Goal: Task Accomplishment & Management: Use online tool/utility

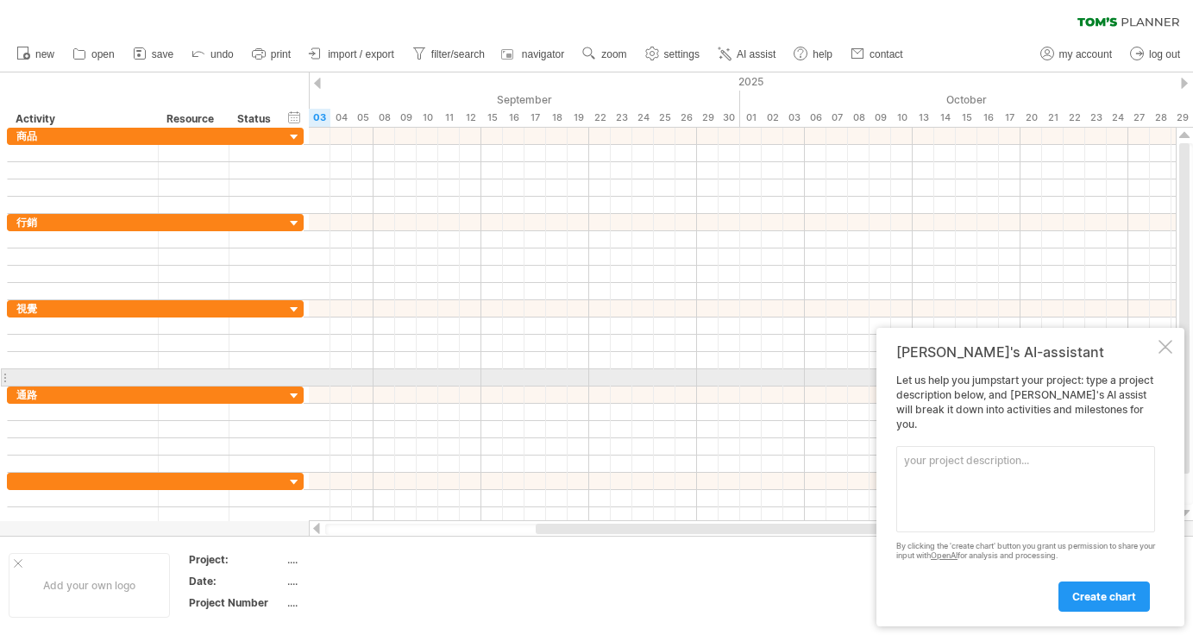
click at [1155, 369] on div "[PERSON_NAME]'s AI-assistant Let us help you jumpstart your project: type a pro…" at bounding box center [1030, 477] width 308 height 298
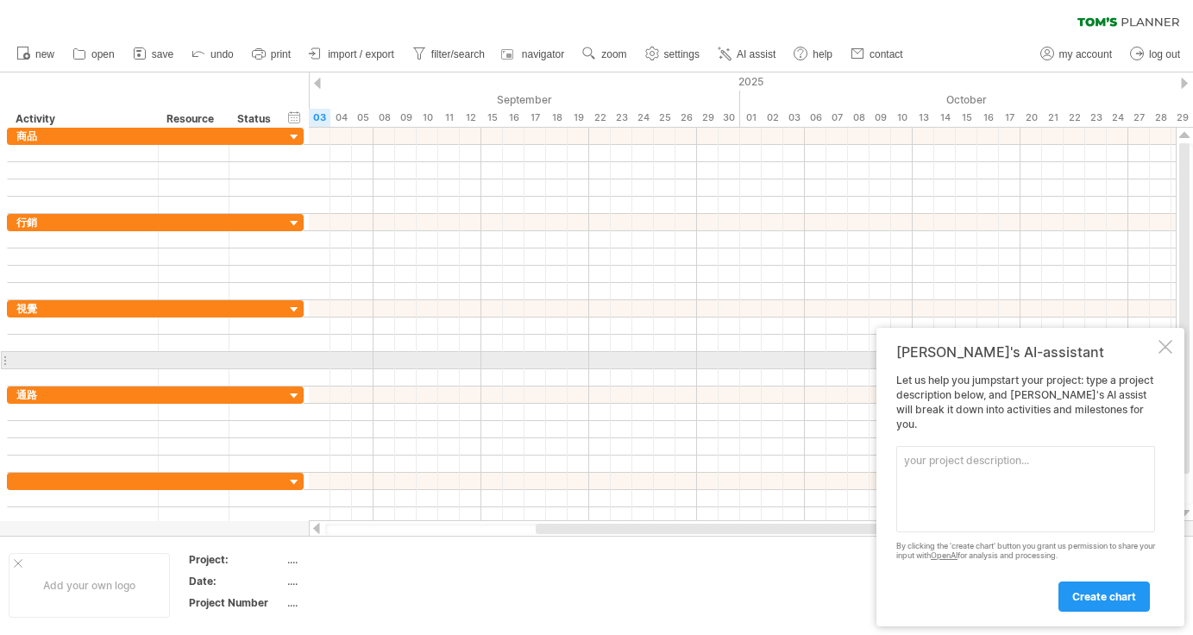
click at [1156, 368] on div "[PERSON_NAME]'s AI-assistant Let us help you jumpstart your project: type a pro…" at bounding box center [1030, 477] width 308 height 298
click at [1162, 354] on div at bounding box center [1165, 347] width 14 height 14
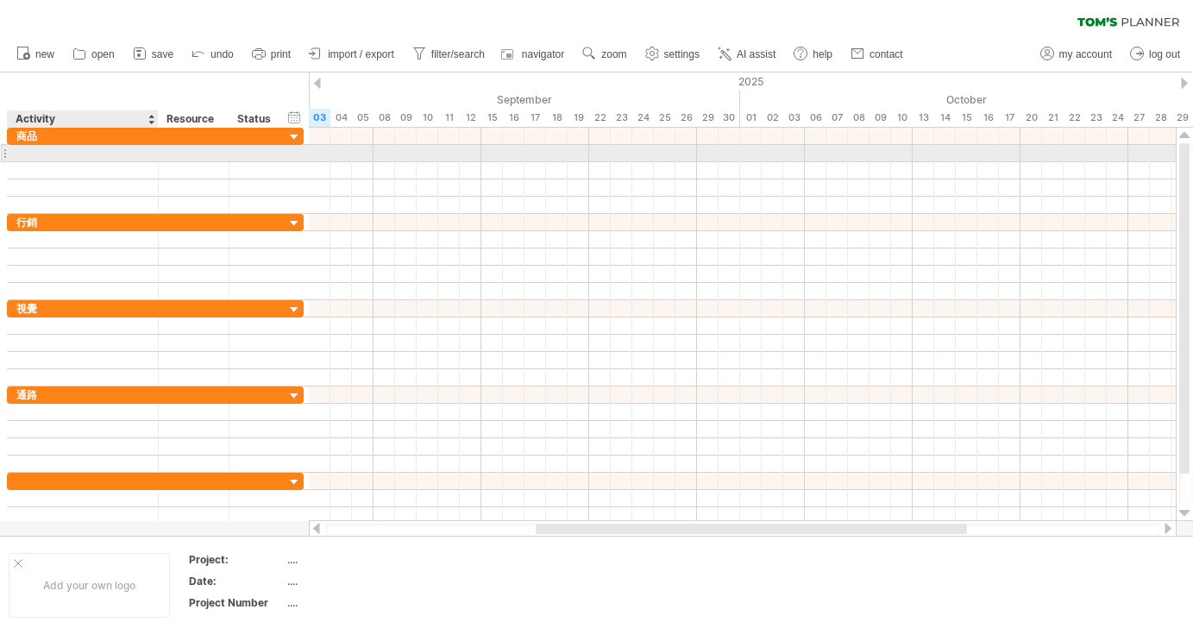
click at [125, 159] on div at bounding box center [82, 153] width 133 height 16
type input "****"
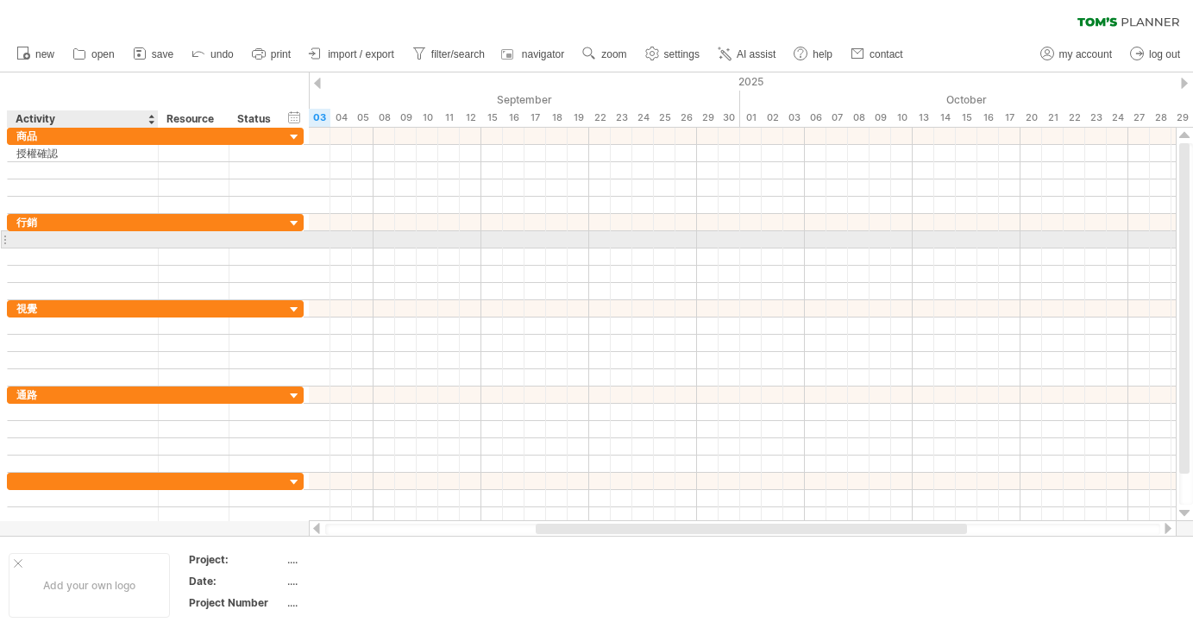
click at [66, 241] on div at bounding box center [82, 239] width 133 height 16
type input "*"
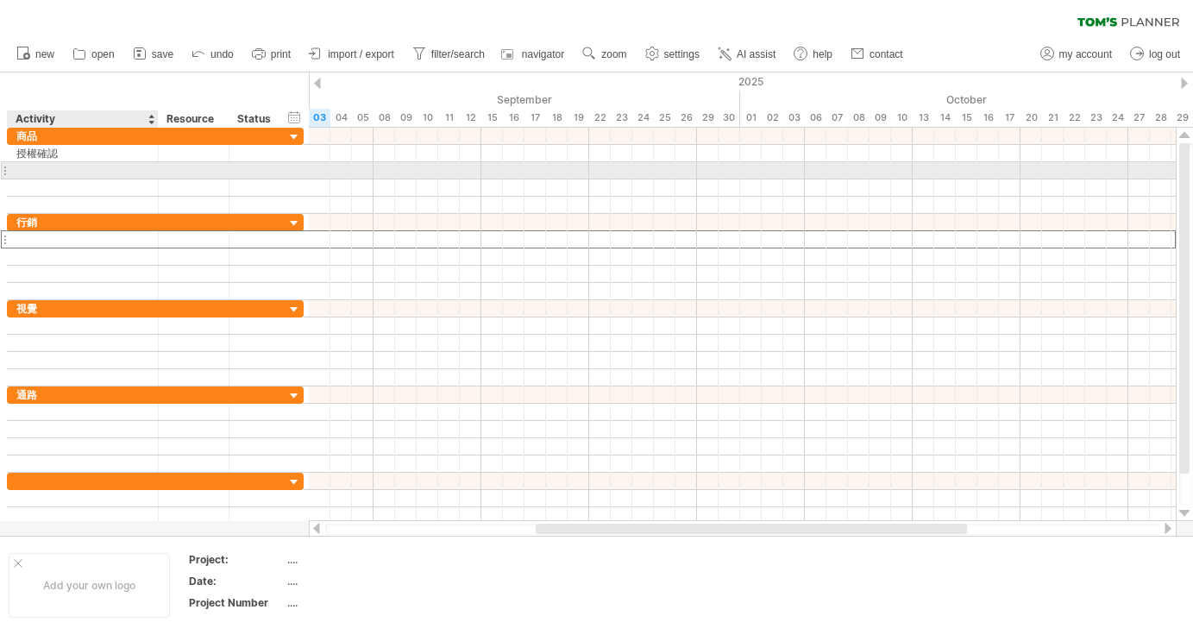
click at [24, 172] on div at bounding box center [82, 170] width 133 height 16
click at [100, 171] on div "提供樣品共10份" at bounding box center [82, 170] width 133 height 16
click at [101, 171] on input "********" at bounding box center [82, 170] width 133 height 16
type input "********"
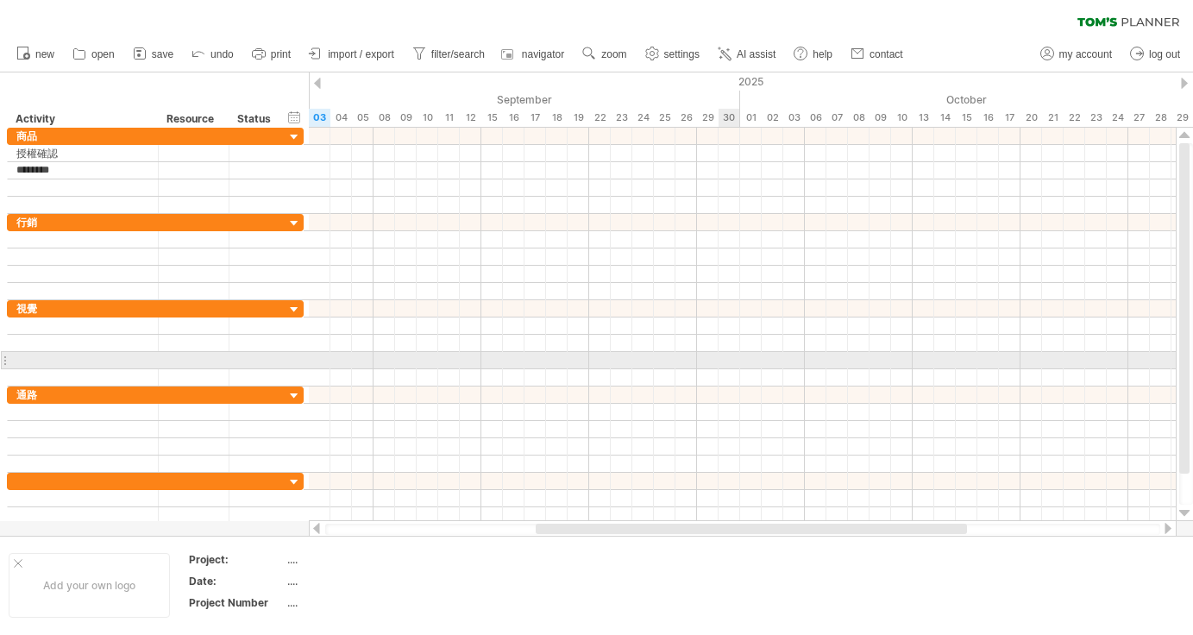
click at [720, 358] on div at bounding box center [742, 360] width 867 height 17
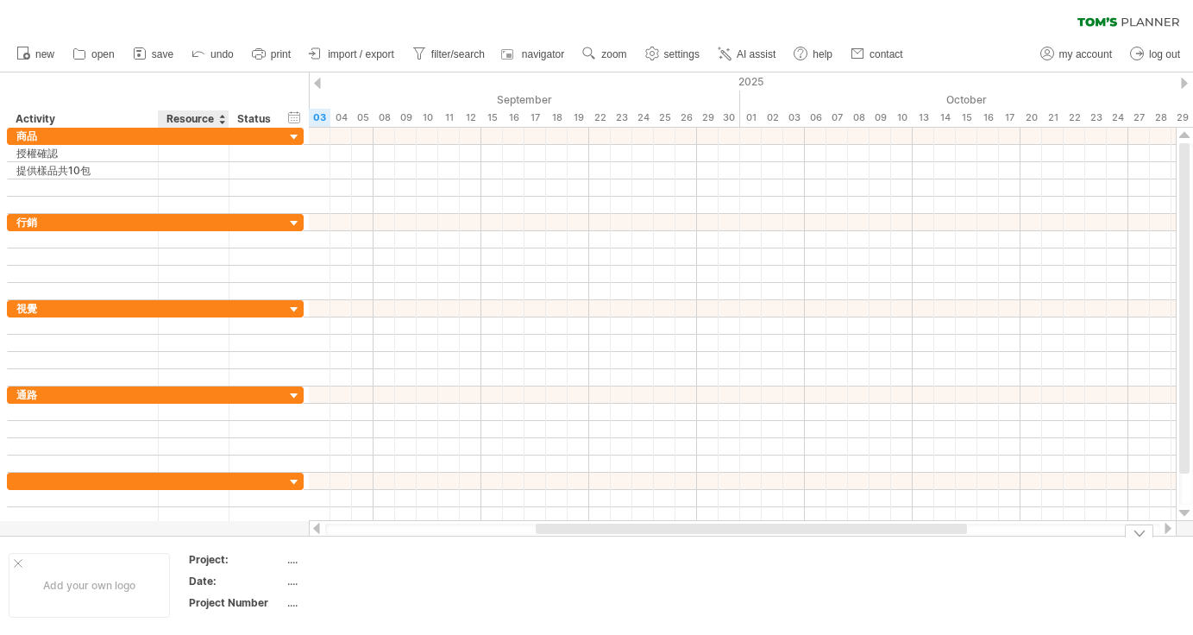
click at [223, 561] on div "Project:" at bounding box center [236, 559] width 95 height 15
click at [247, 562] on input "********" at bounding box center [233, 559] width 88 height 15
click at [97, 31] on div "clear filter reapply filter" at bounding box center [596, 18] width 1193 height 36
click at [97, 24] on div "clear filter reapply filter" at bounding box center [596, 18] width 1193 height 36
click at [149, 56] on link "save" at bounding box center [153, 54] width 50 height 22
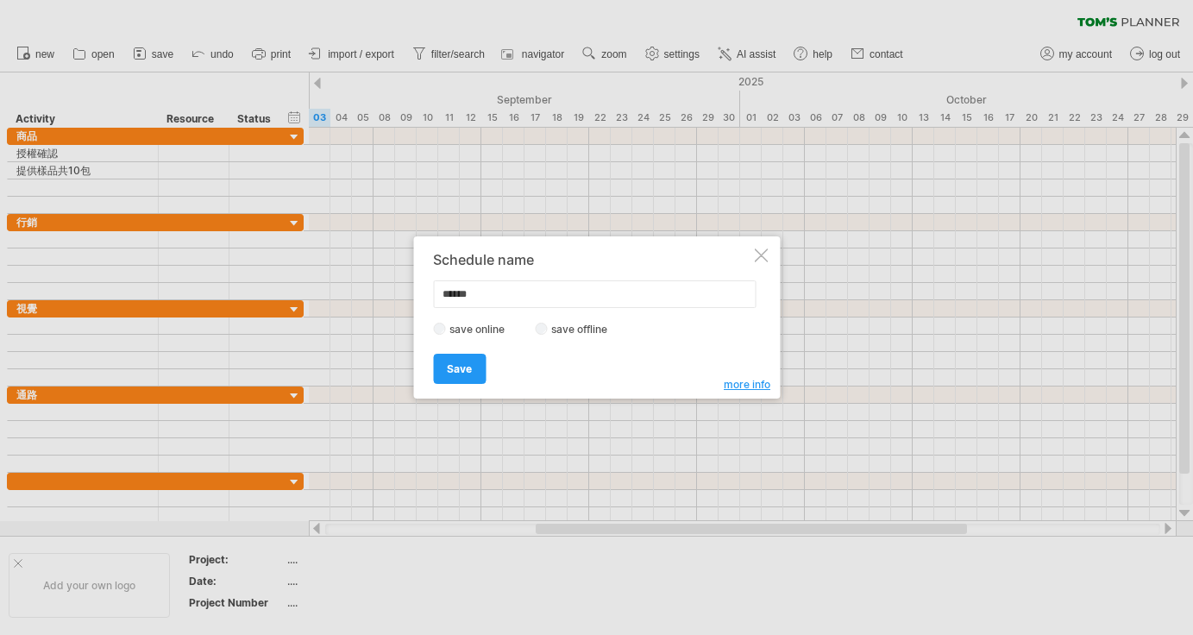
drag, startPoint x: 451, startPoint y: 373, endPoint x: 491, endPoint y: 290, distance: 91.8
click at [439, 295] on input "******" at bounding box center [594, 294] width 323 height 28
type input "**********"
click at [466, 371] on span "Save" at bounding box center [459, 368] width 25 height 13
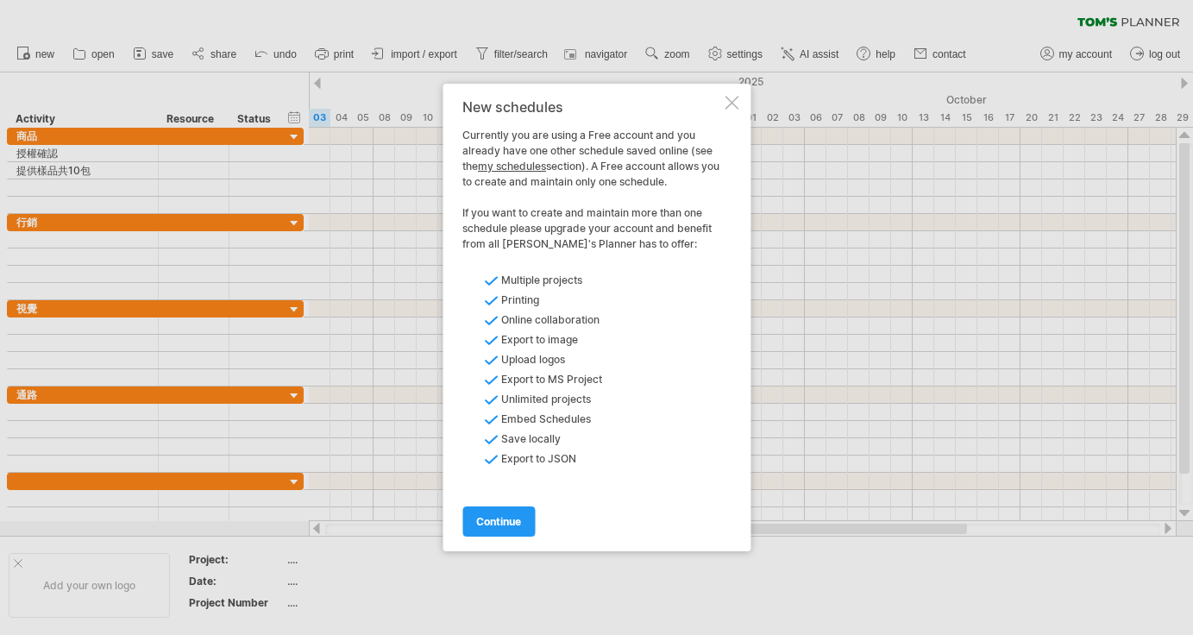
click at [523, 172] on link "my schedules" at bounding box center [512, 166] width 68 height 13
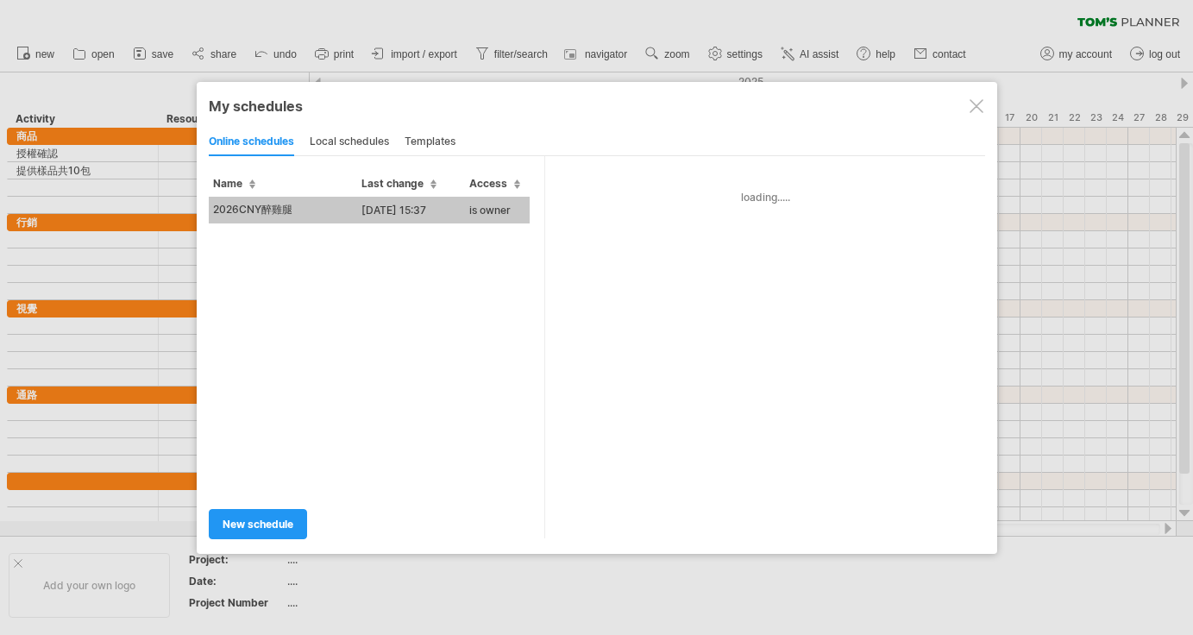
type input "**********"
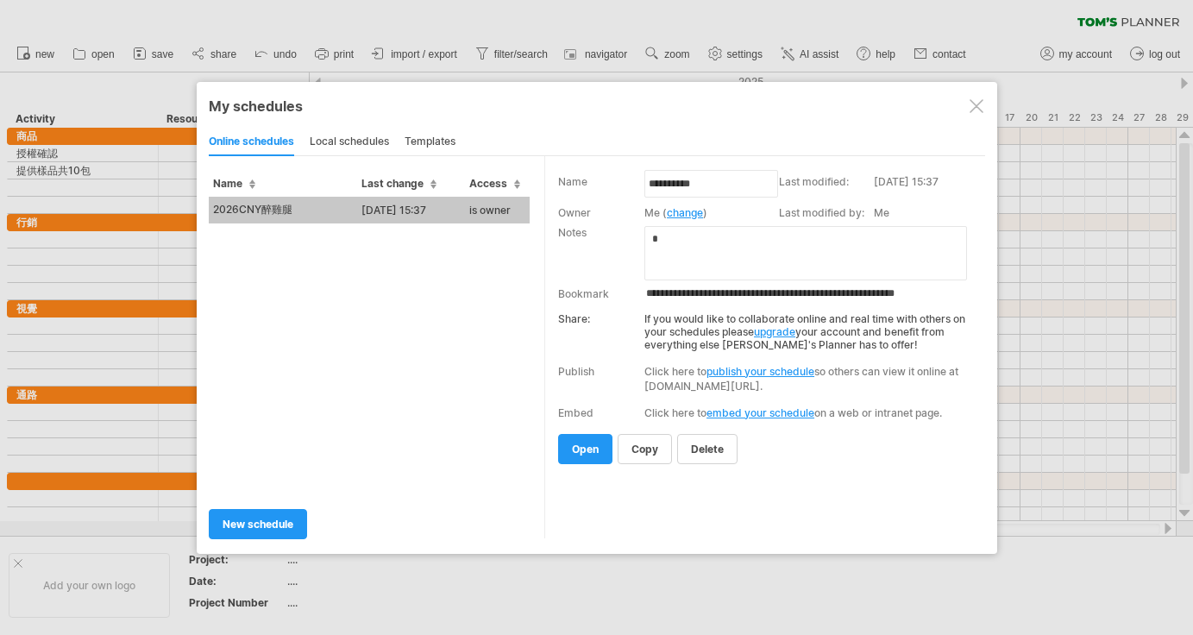
click at [975, 106] on div at bounding box center [976, 106] width 14 height 14
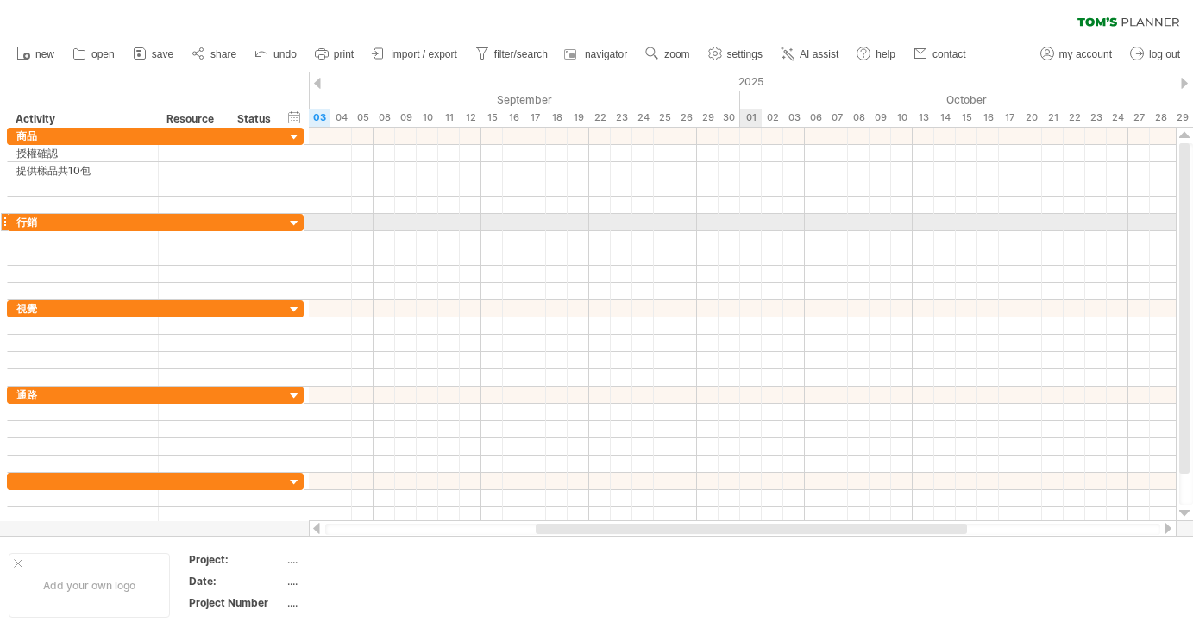
click at [743, 229] on div at bounding box center [742, 222] width 867 height 17
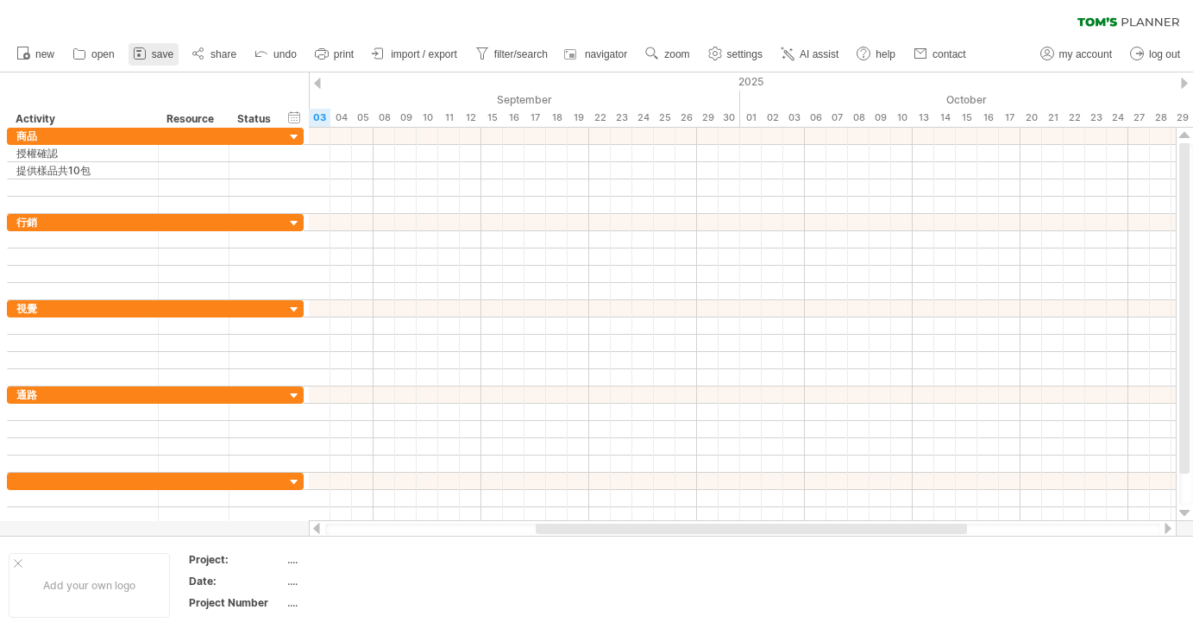
click at [173, 59] on span "save" at bounding box center [163, 54] width 22 height 12
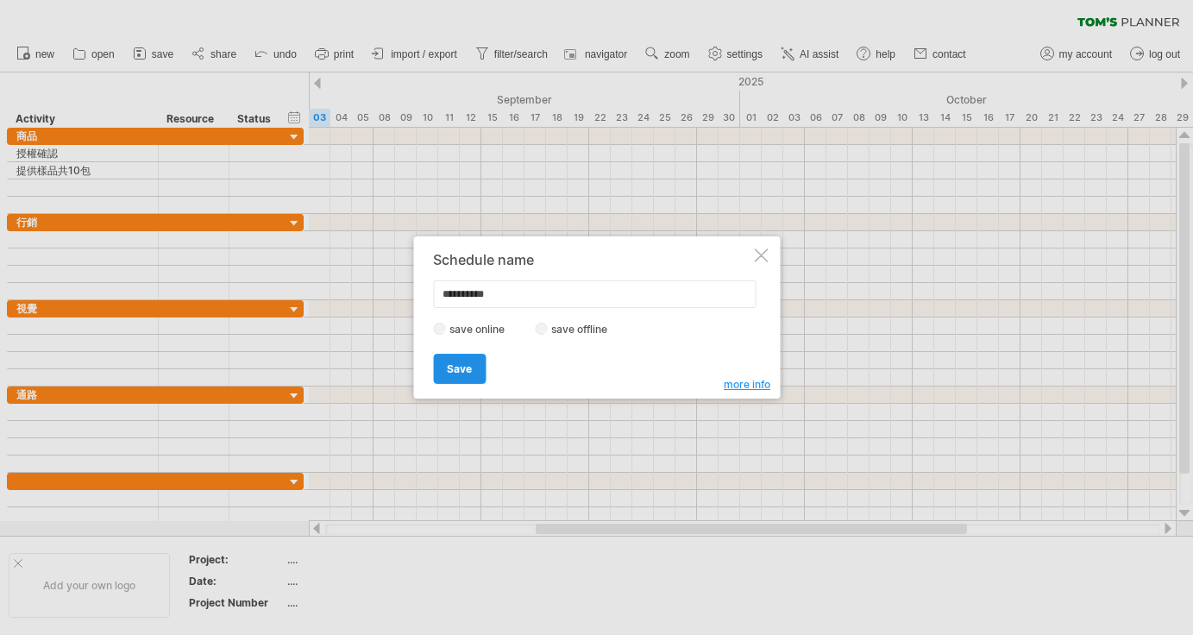
click at [450, 372] on span "Save" at bounding box center [459, 368] width 25 height 13
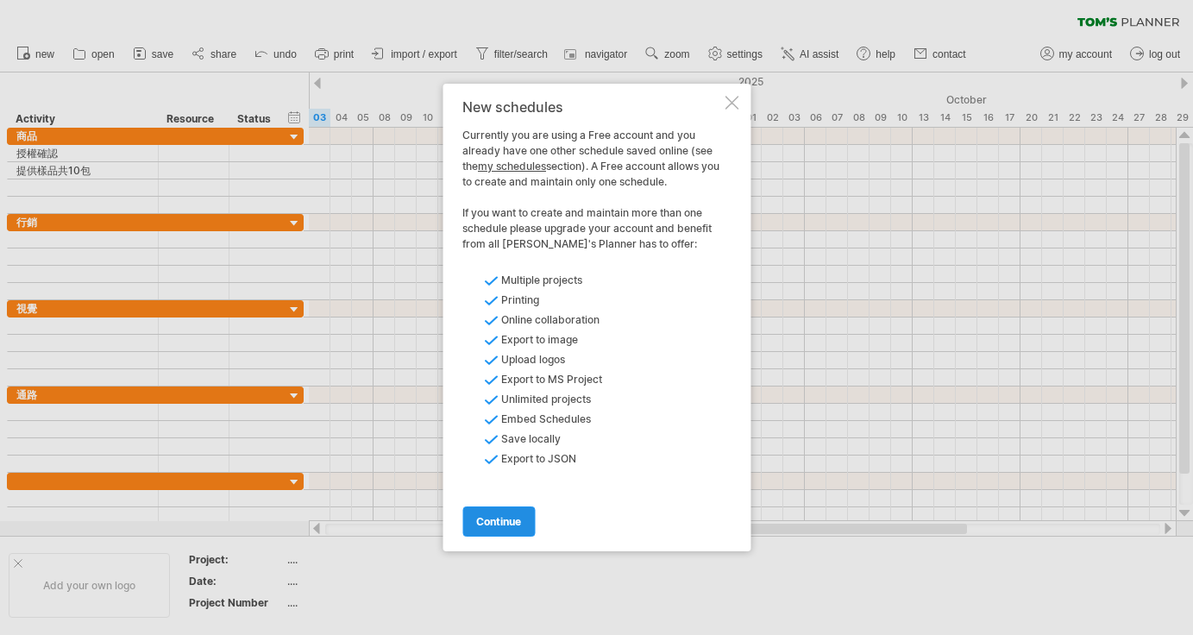
click at [518, 520] on span "continue" at bounding box center [498, 521] width 45 height 13
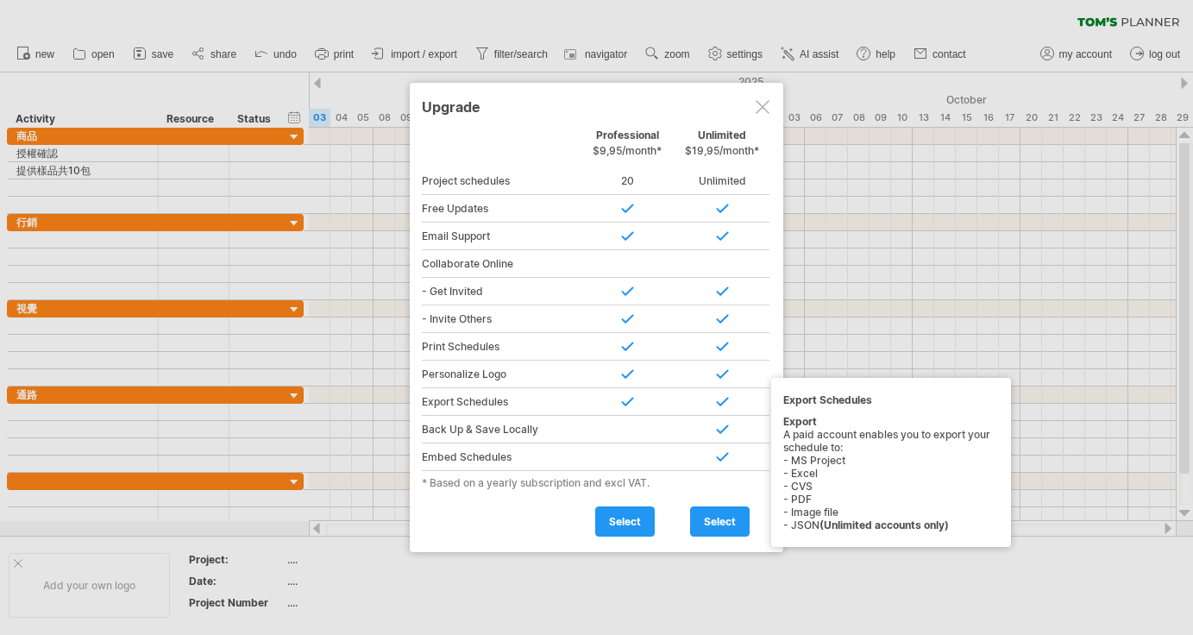
click at [628, 390] on div at bounding box center [626, 402] width 95 height 28
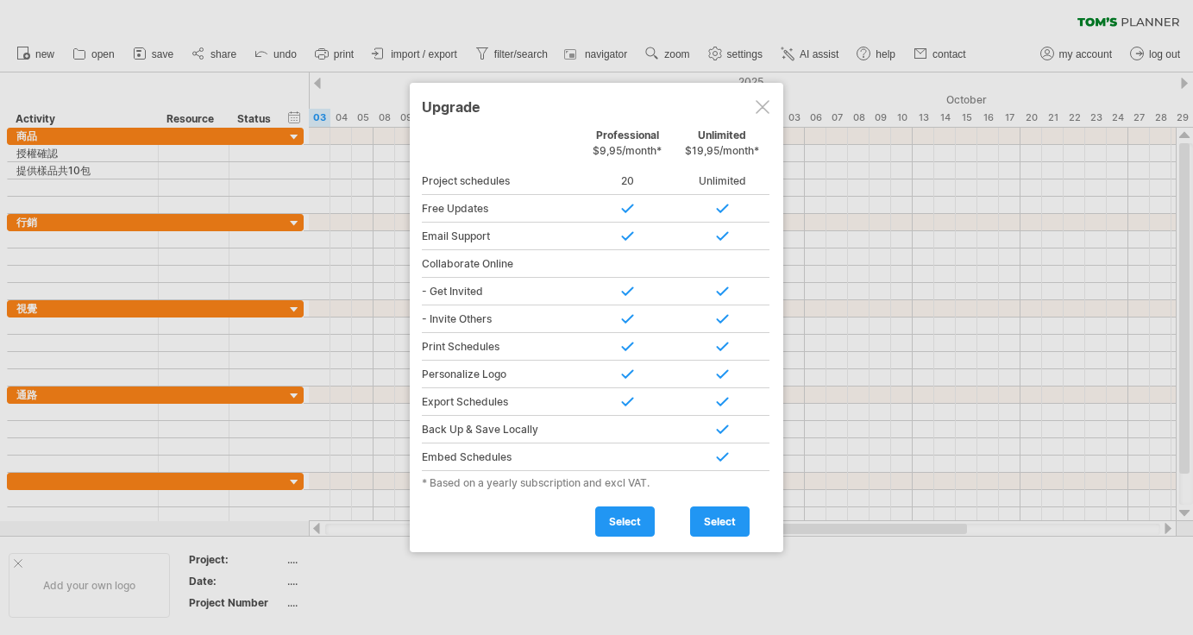
click at [624, 431] on div at bounding box center [626, 430] width 95 height 28
drag, startPoint x: 620, startPoint y: 519, endPoint x: 498, endPoint y: 210, distance: 332.1
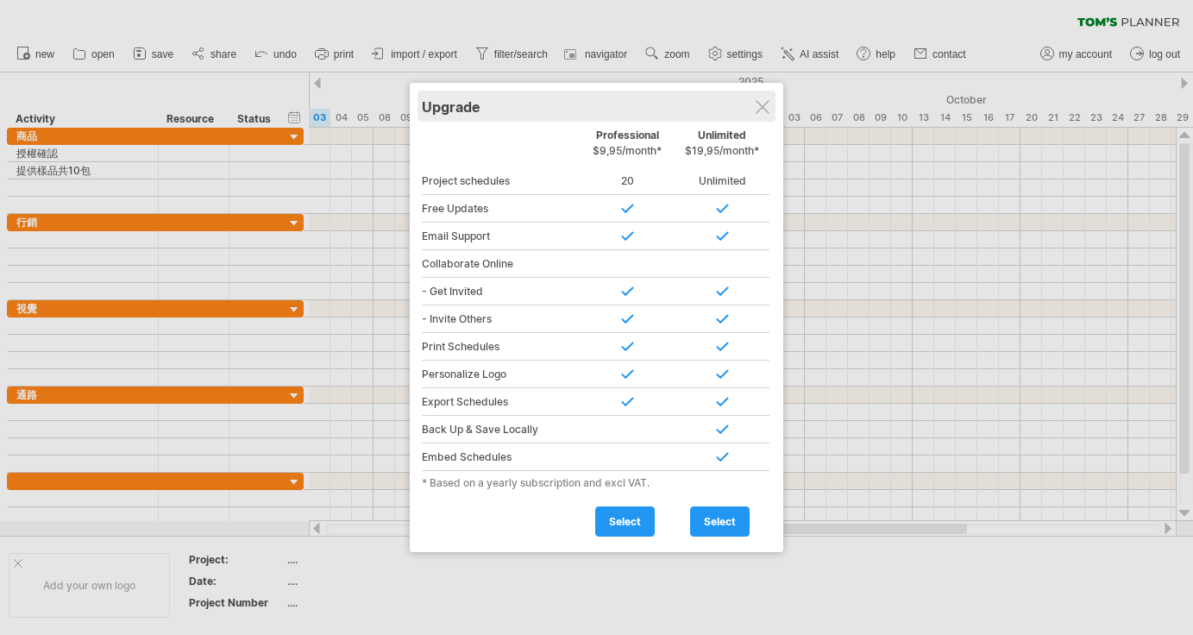
click at [770, 106] on div "Upgrade" at bounding box center [596, 106] width 349 height 31
click at [748, 97] on div "Upgrade" at bounding box center [596, 106] width 349 height 31
click at [757, 97] on div "Upgrade" at bounding box center [596, 106] width 349 height 31
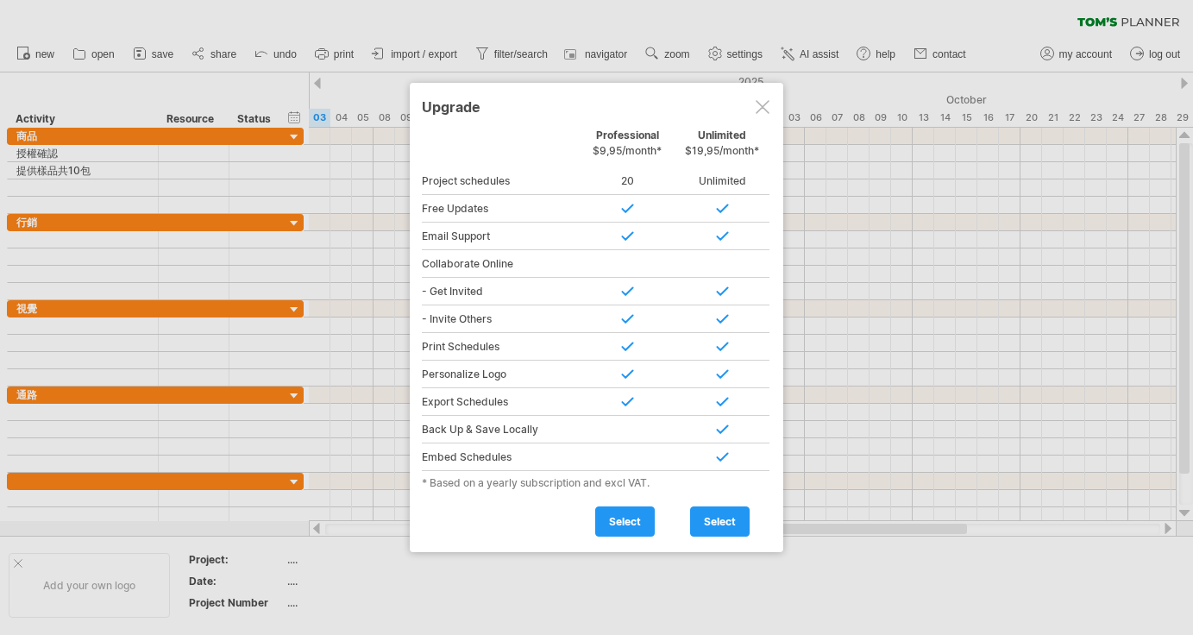
click at [764, 107] on div at bounding box center [762, 107] width 14 height 14
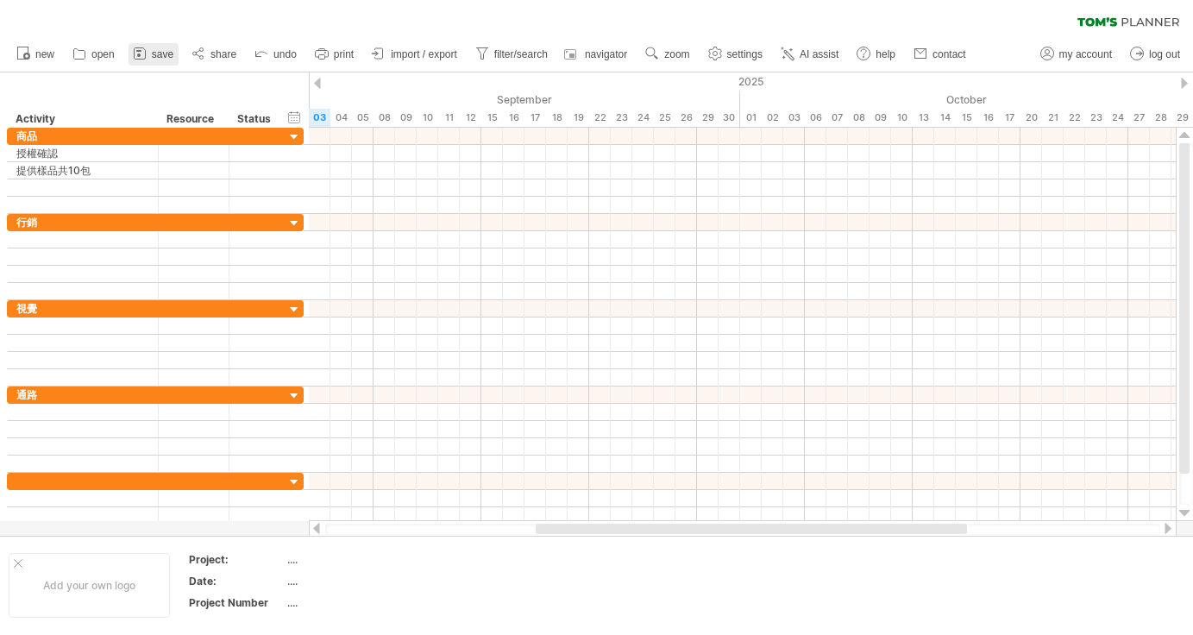
click at [174, 49] on link "save" at bounding box center [153, 54] width 50 height 22
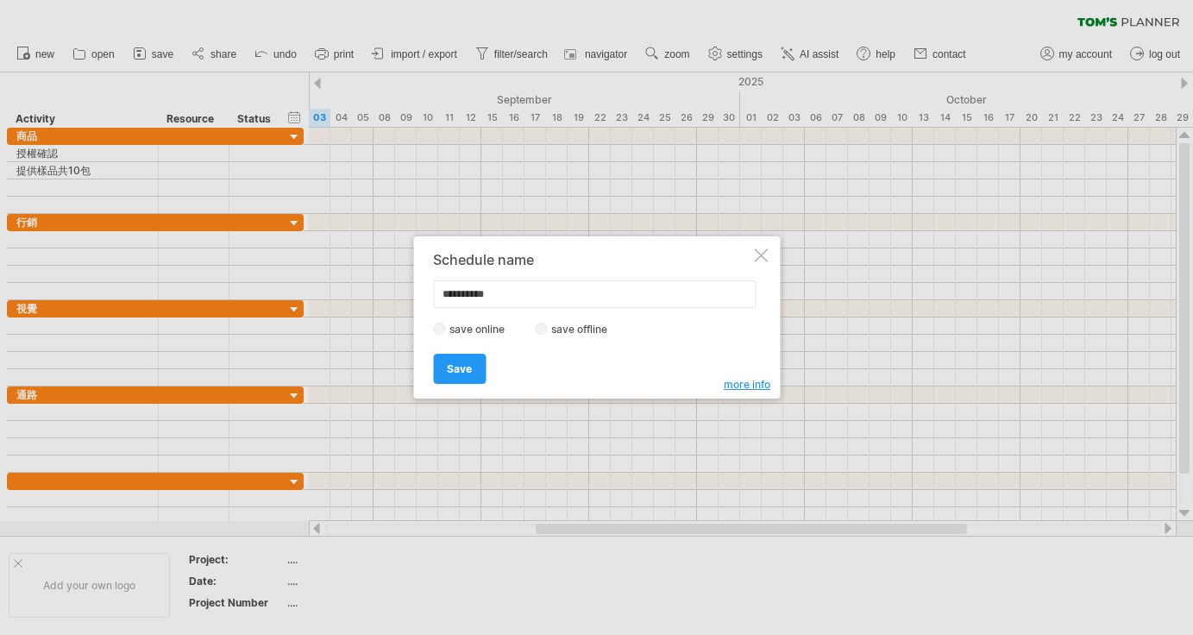
click at [569, 332] on label "save offline" at bounding box center [584, 329] width 75 height 13
click at [466, 369] on span "Save" at bounding box center [459, 368] width 25 height 13
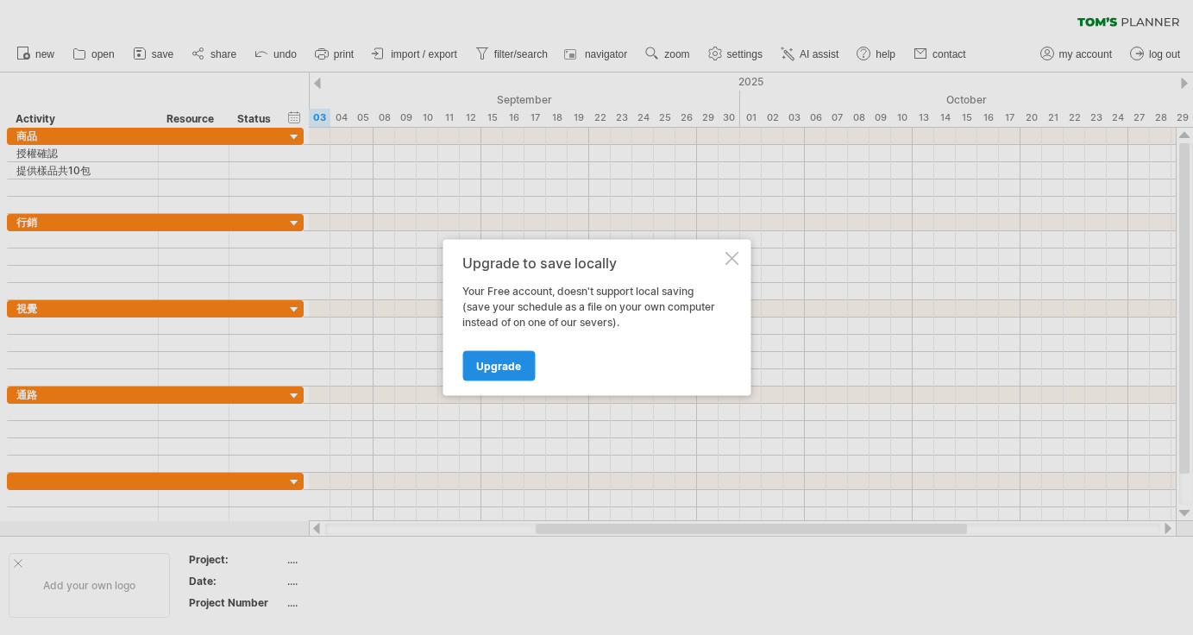
click at [499, 366] on span "Upgrade" at bounding box center [498, 366] width 45 height 13
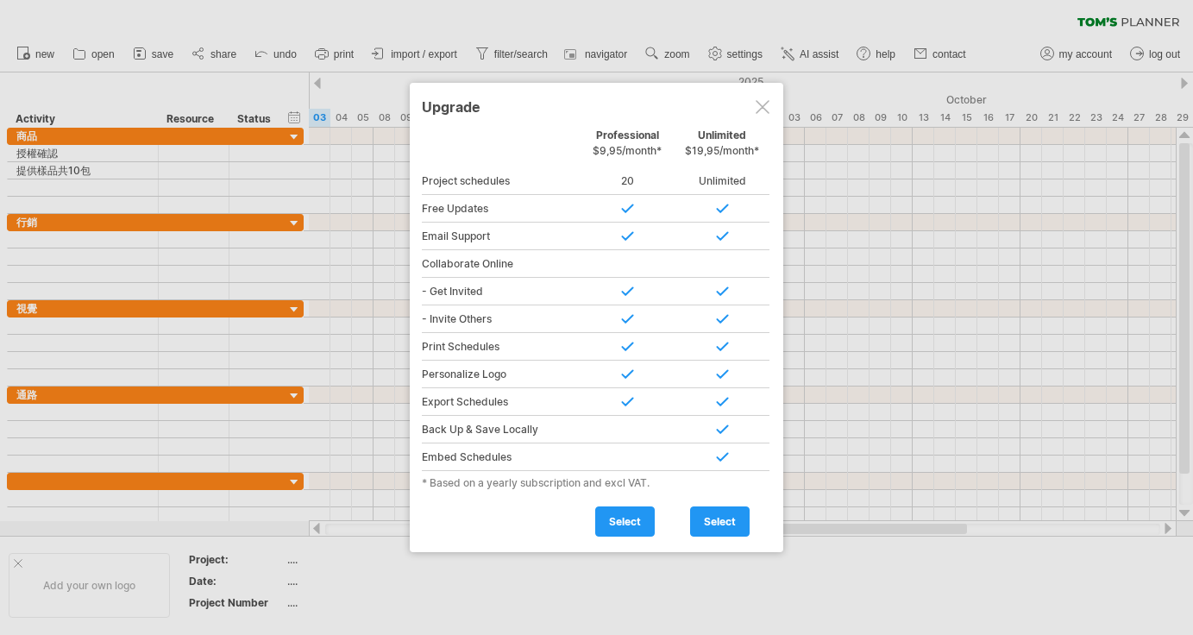
click at [762, 106] on div at bounding box center [762, 107] width 14 height 14
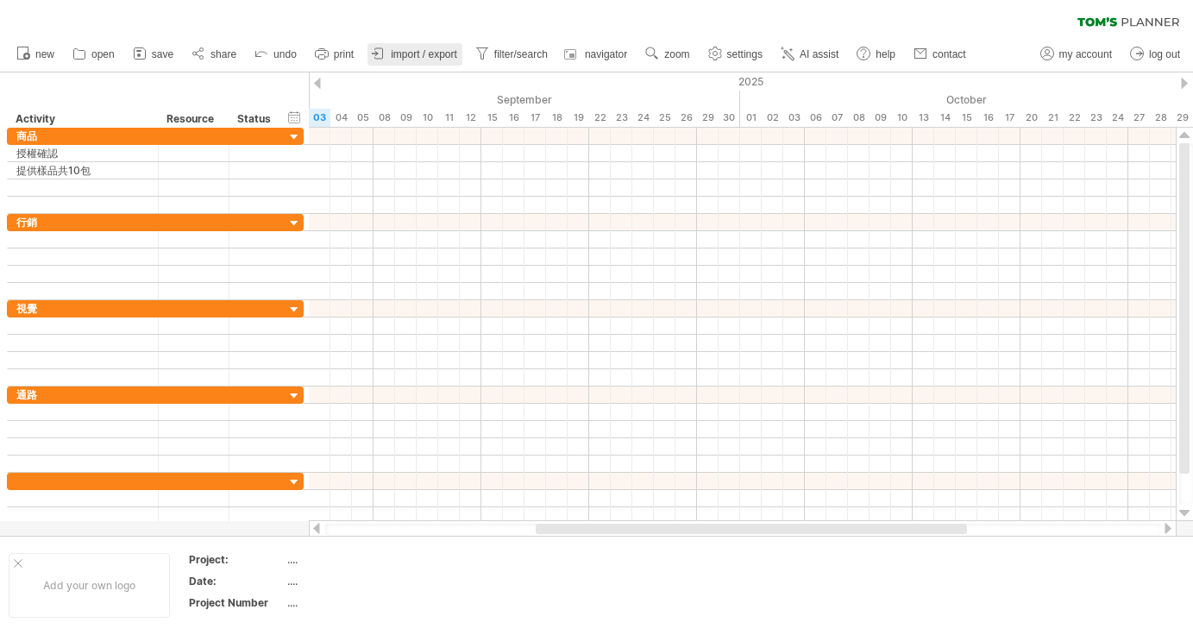
click at [421, 63] on link "import / export" at bounding box center [414, 54] width 95 height 22
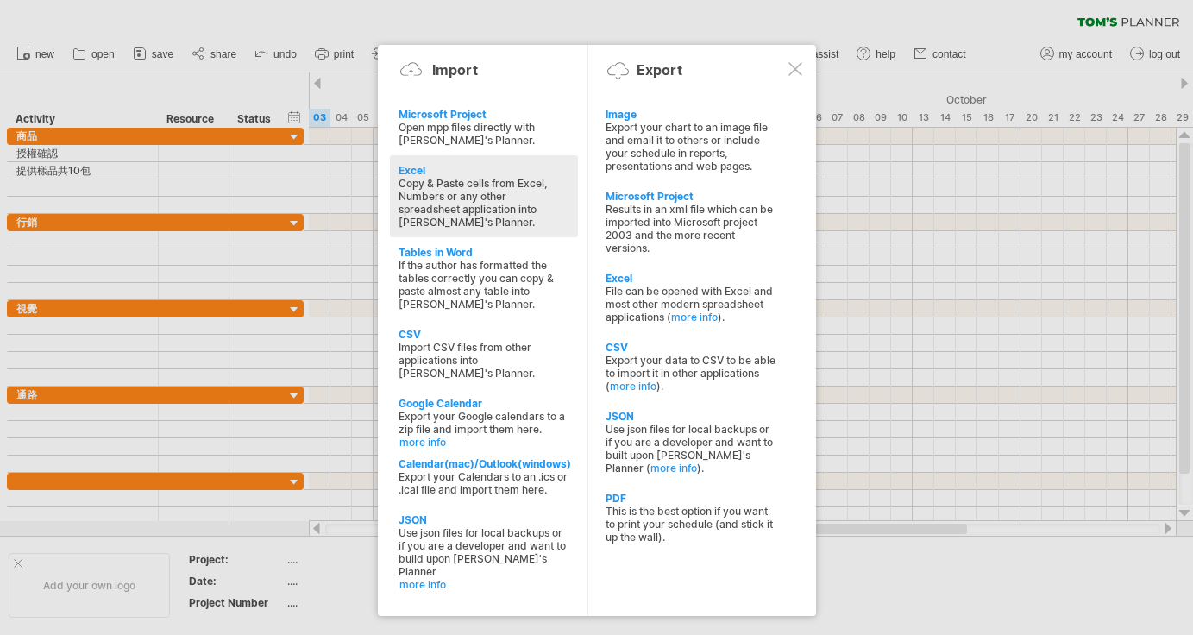
click at [488, 170] on div "Excel" at bounding box center [483, 170] width 171 height 13
type textarea "**********"
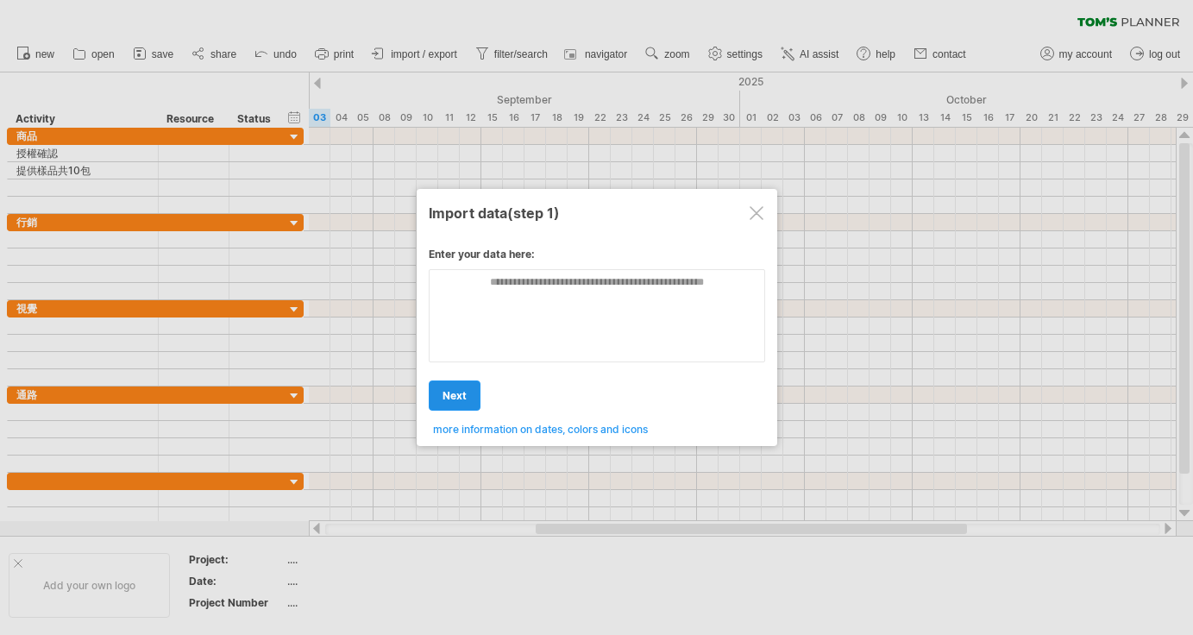
click at [464, 396] on span "next" at bounding box center [454, 395] width 24 height 13
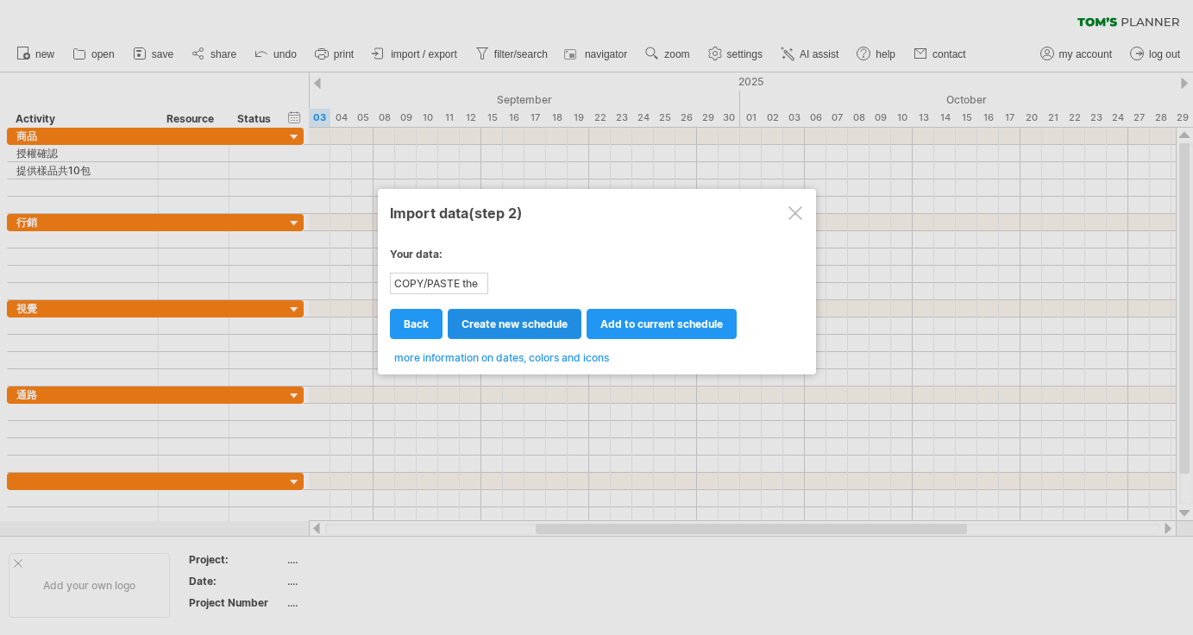
click at [552, 325] on span "create new schedule" at bounding box center [514, 323] width 106 height 13
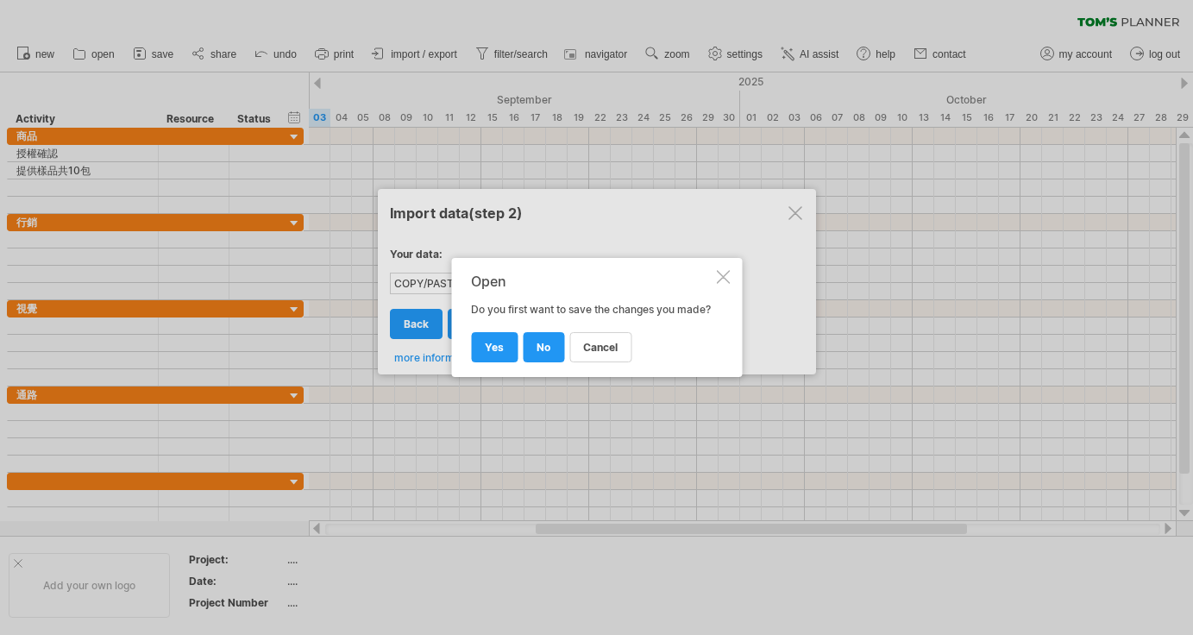
click at [720, 270] on div at bounding box center [723, 277] width 14 height 14
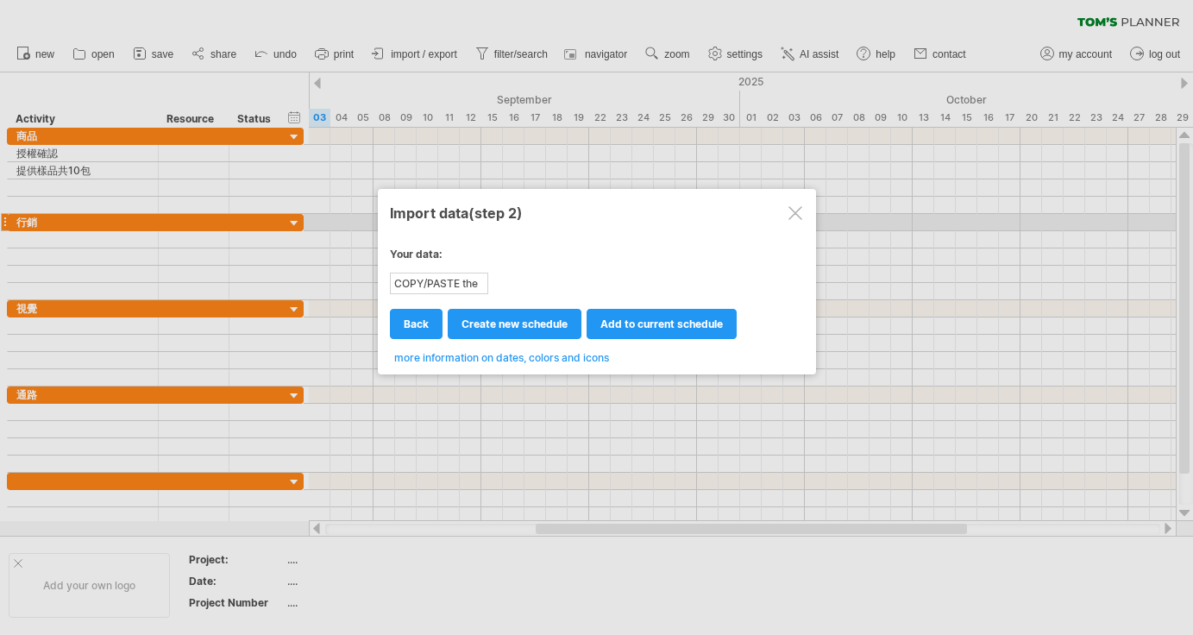
click at [799, 216] on div at bounding box center [795, 213] width 14 height 14
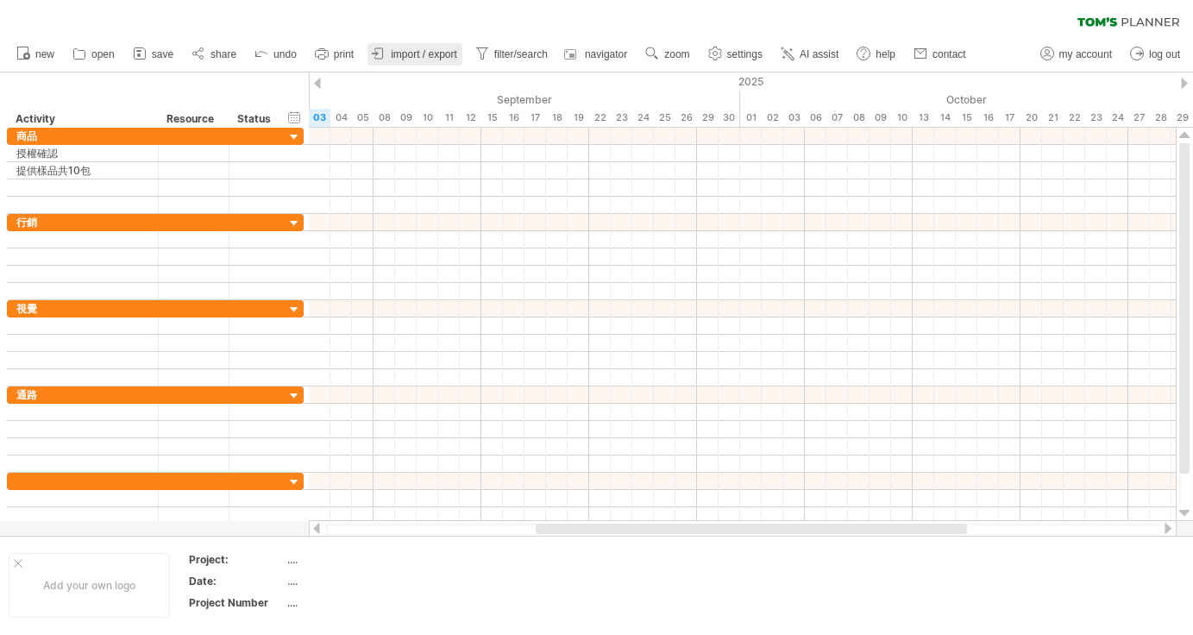
click at [443, 56] on span "import / export" at bounding box center [424, 54] width 66 height 12
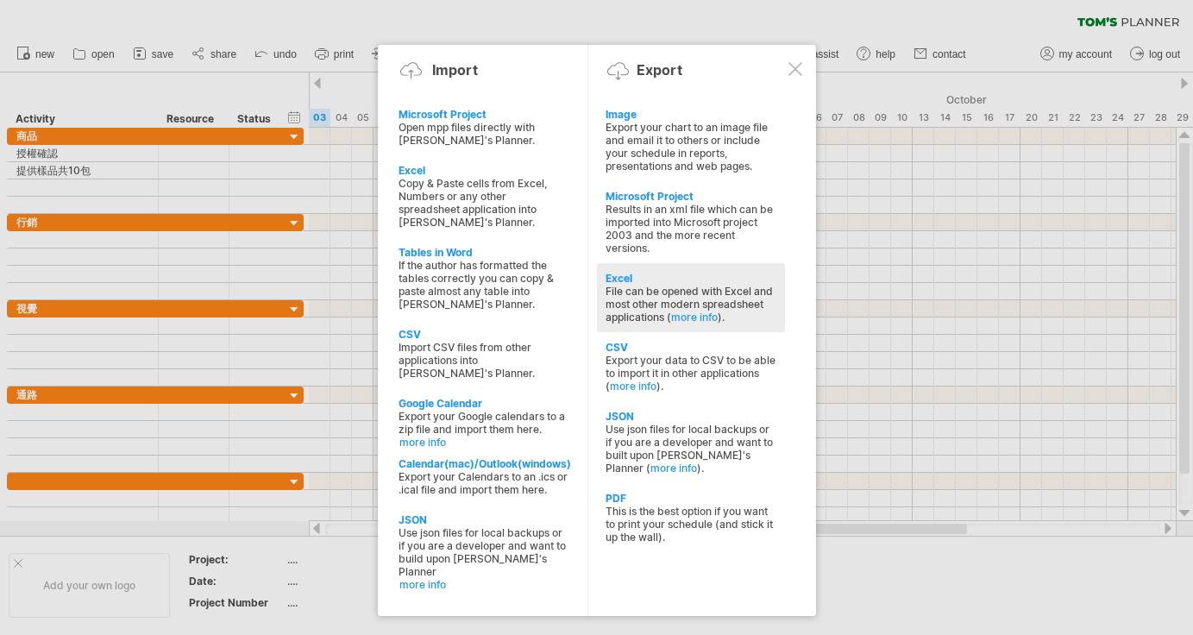
click at [693, 274] on div "Excel" at bounding box center [690, 278] width 171 height 13
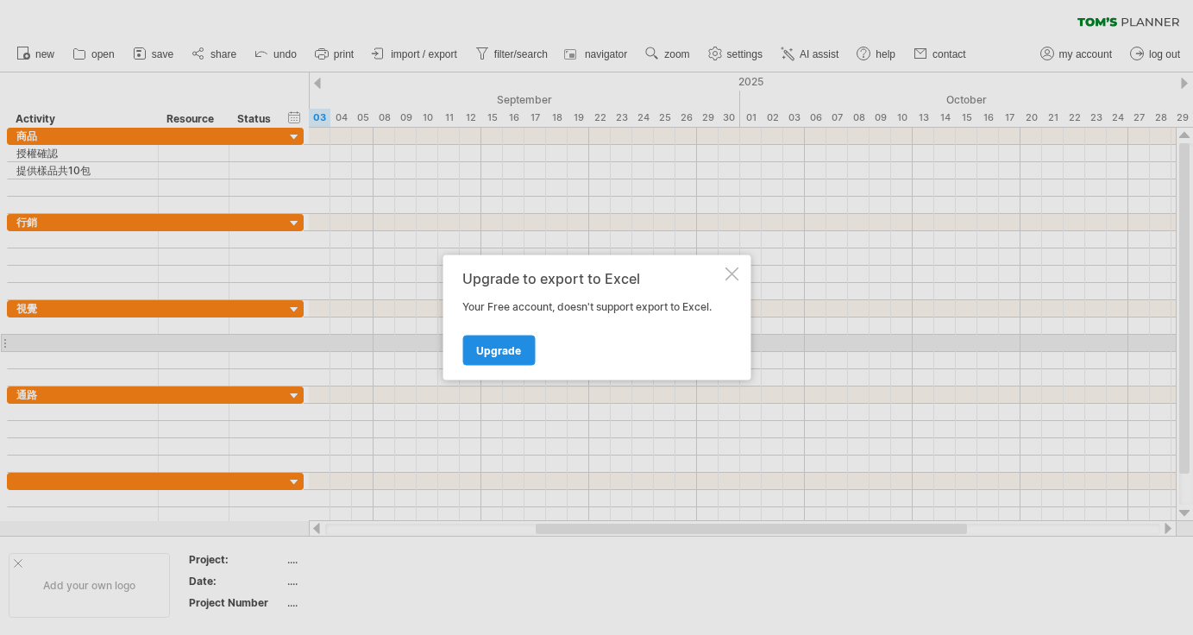
click at [522, 344] on link "Upgrade" at bounding box center [498, 350] width 72 height 30
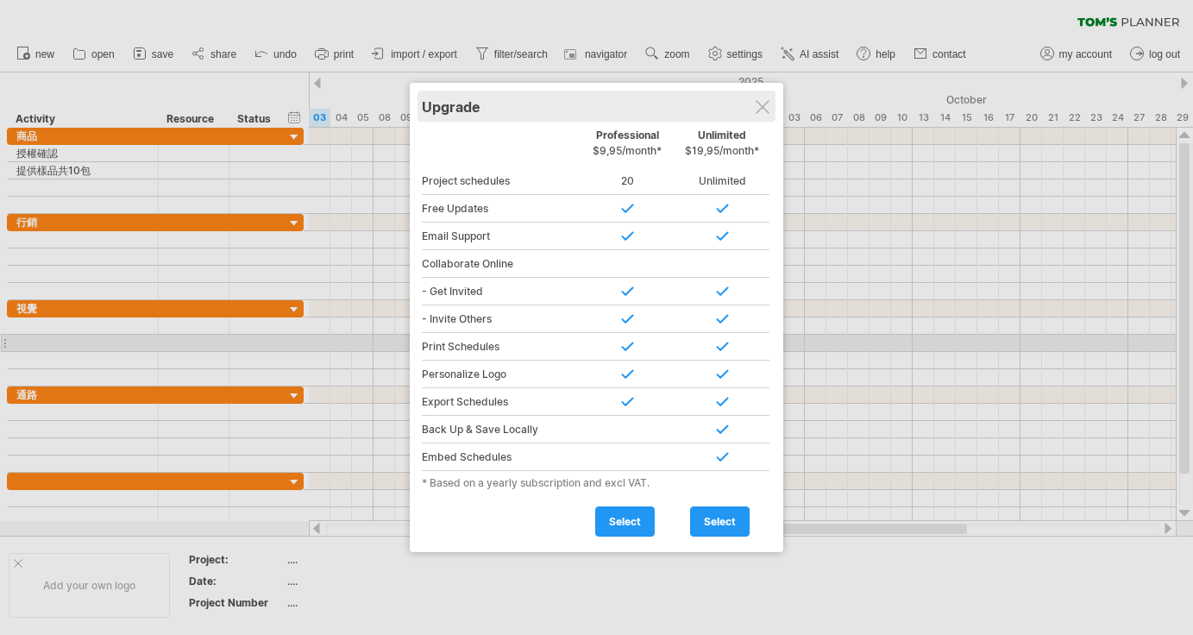
click at [766, 115] on div "Upgrade" at bounding box center [596, 106] width 349 height 31
click at [771, 104] on div "Upgrade" at bounding box center [596, 106] width 349 height 31
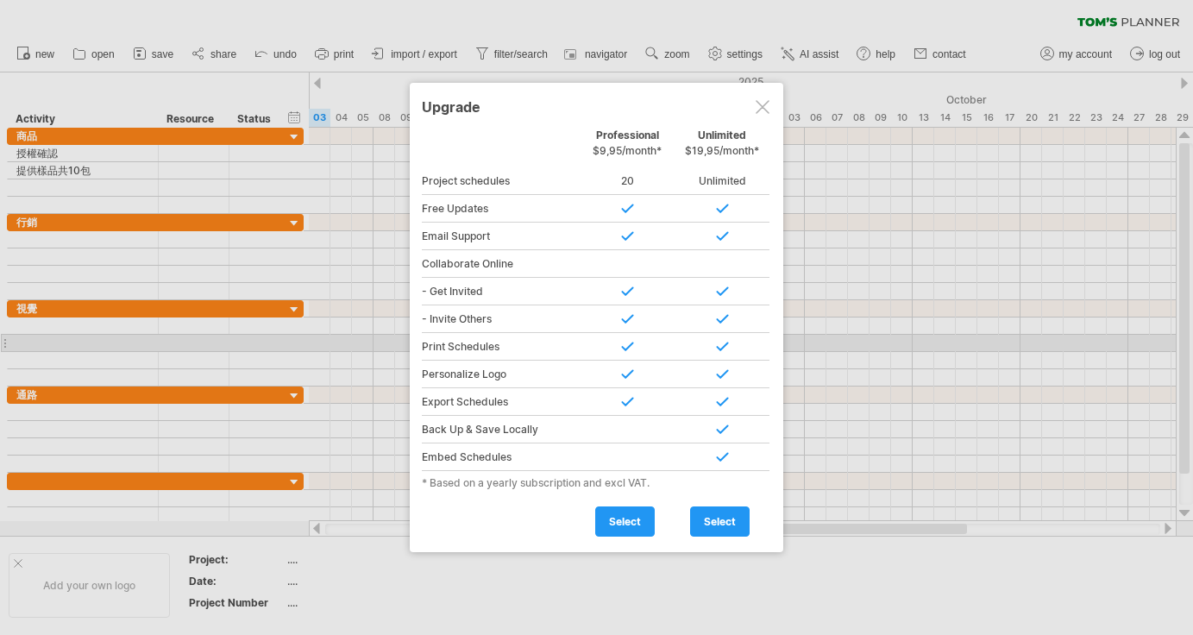
click at [763, 104] on div at bounding box center [762, 107] width 14 height 14
